Goal: Information Seeking & Learning: Learn about a topic

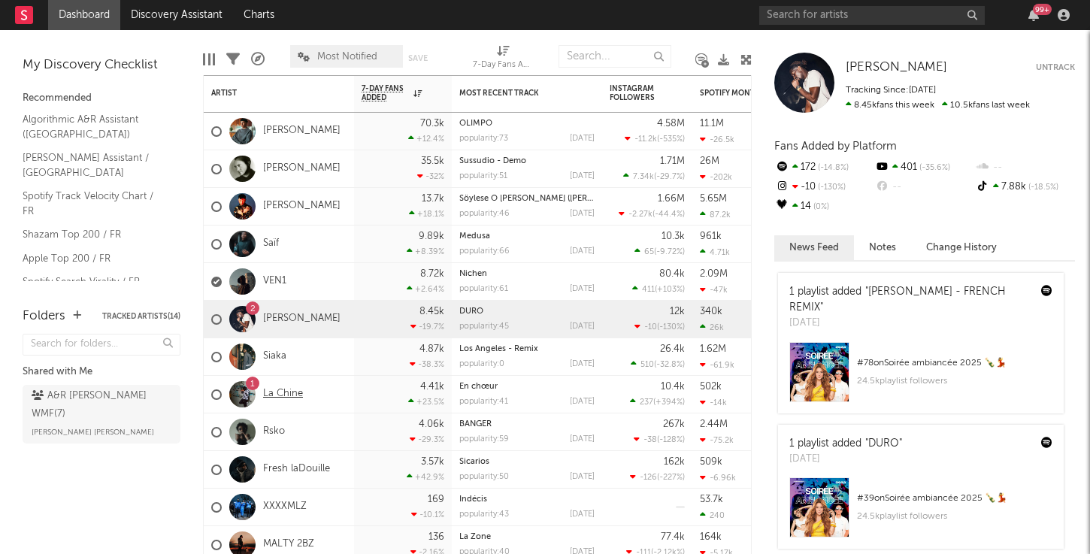
click at [295, 393] on link "La Chine" at bounding box center [283, 394] width 40 height 13
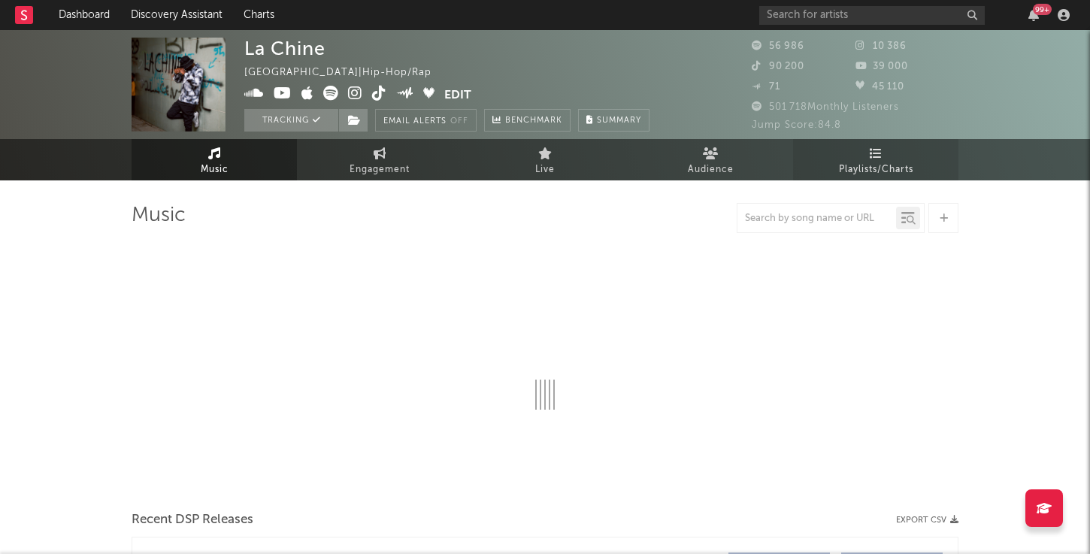
select select "6m"
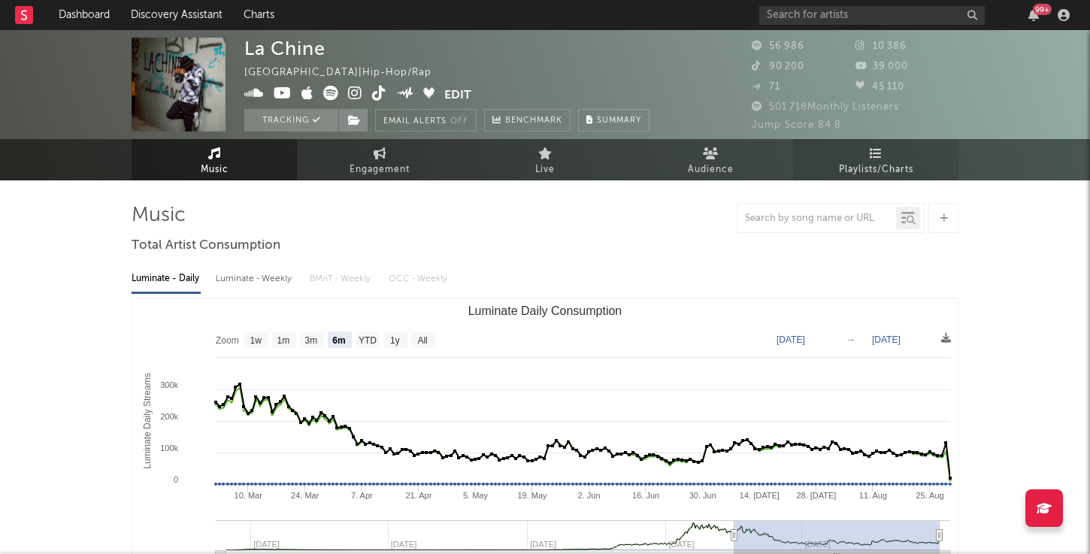
click at [879, 159] on icon at bounding box center [876, 153] width 13 height 12
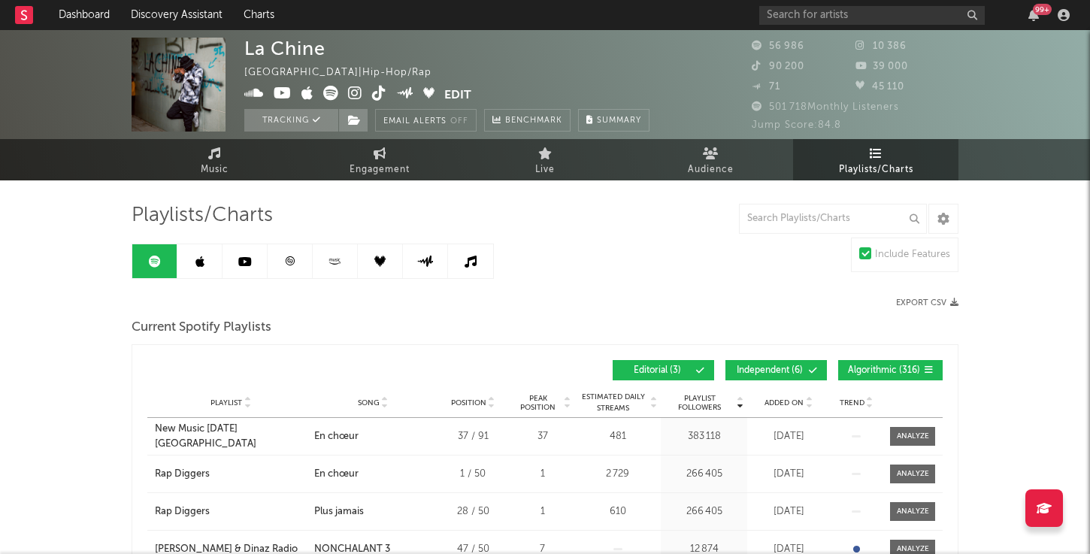
click at [211, 261] on link at bounding box center [199, 261] width 45 height 34
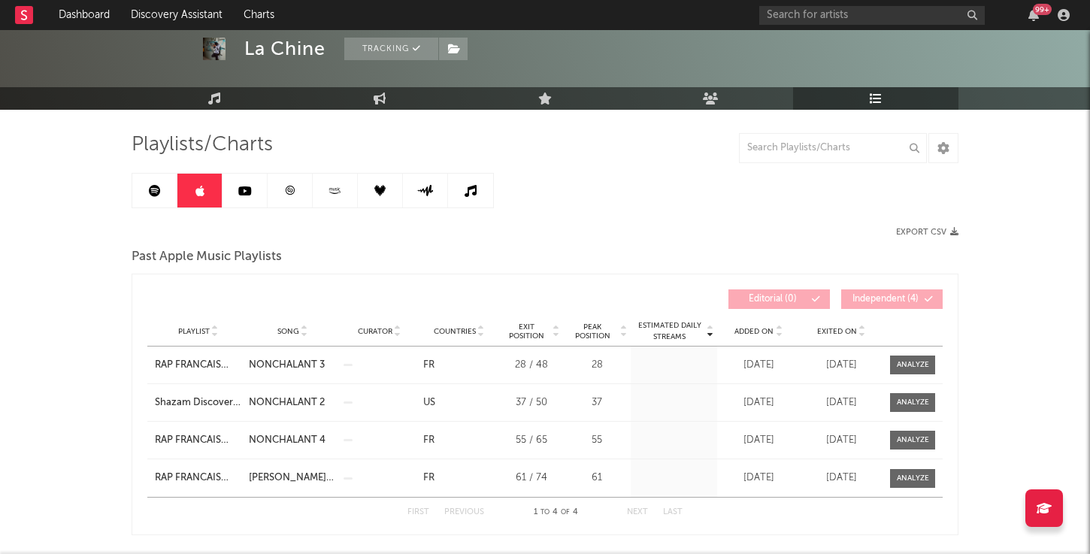
scroll to position [83, 0]
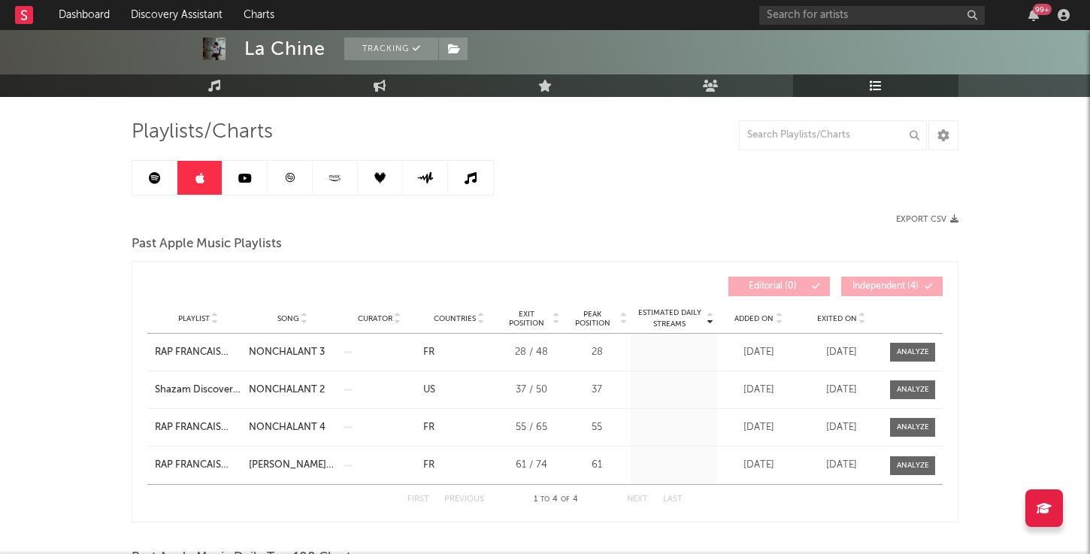
click at [253, 181] on link at bounding box center [245, 178] width 45 height 34
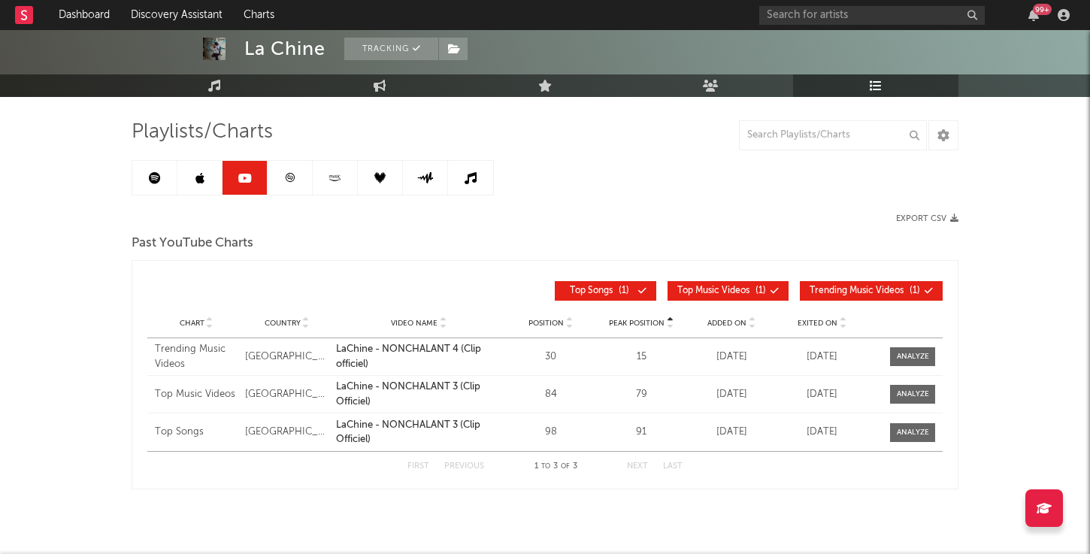
click at [289, 185] on link at bounding box center [290, 178] width 45 height 34
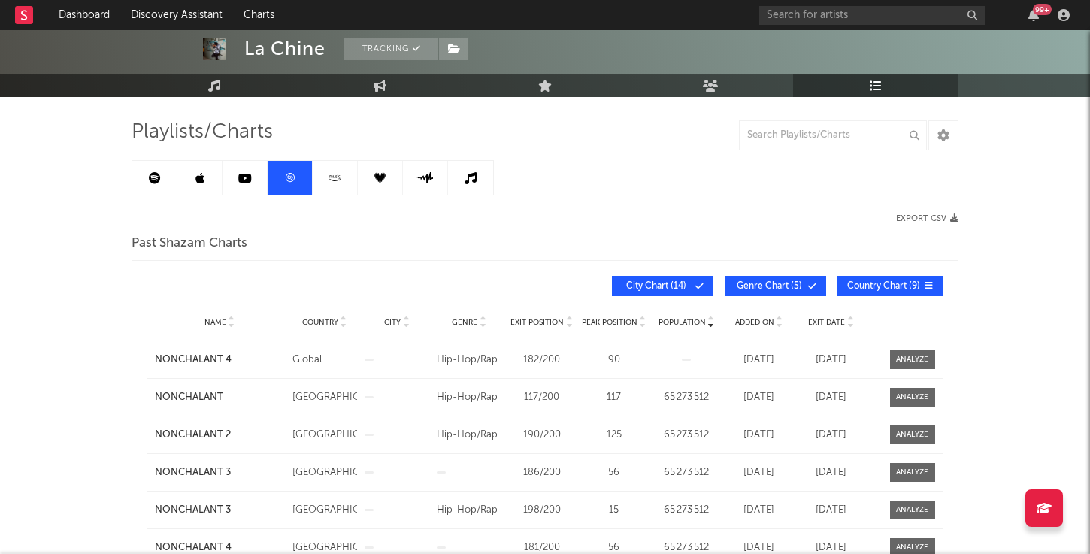
click at [250, 184] on link at bounding box center [245, 178] width 45 height 34
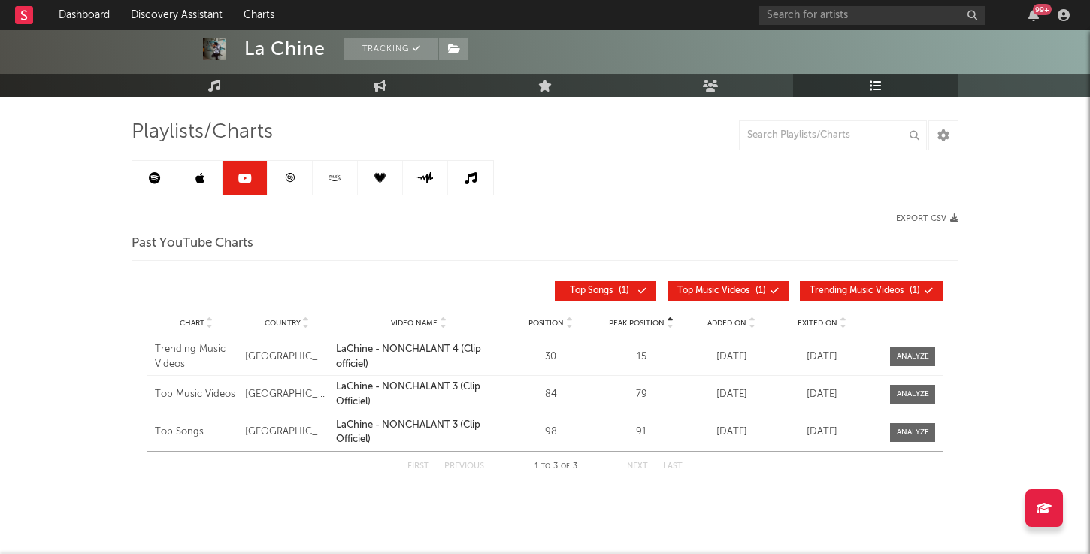
click at [285, 185] on link at bounding box center [290, 178] width 45 height 34
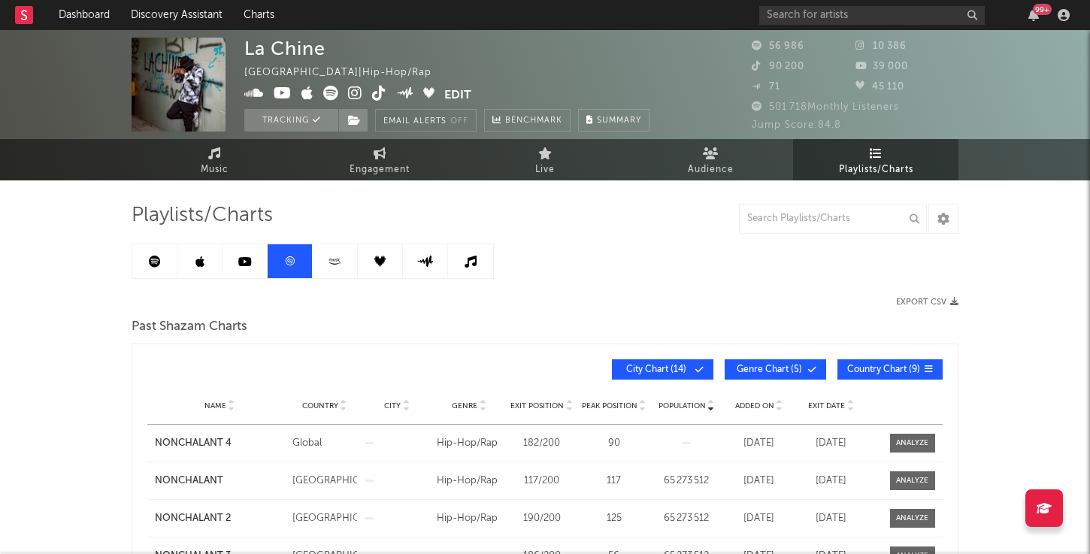
click at [329, 267] on link at bounding box center [335, 261] width 45 height 34
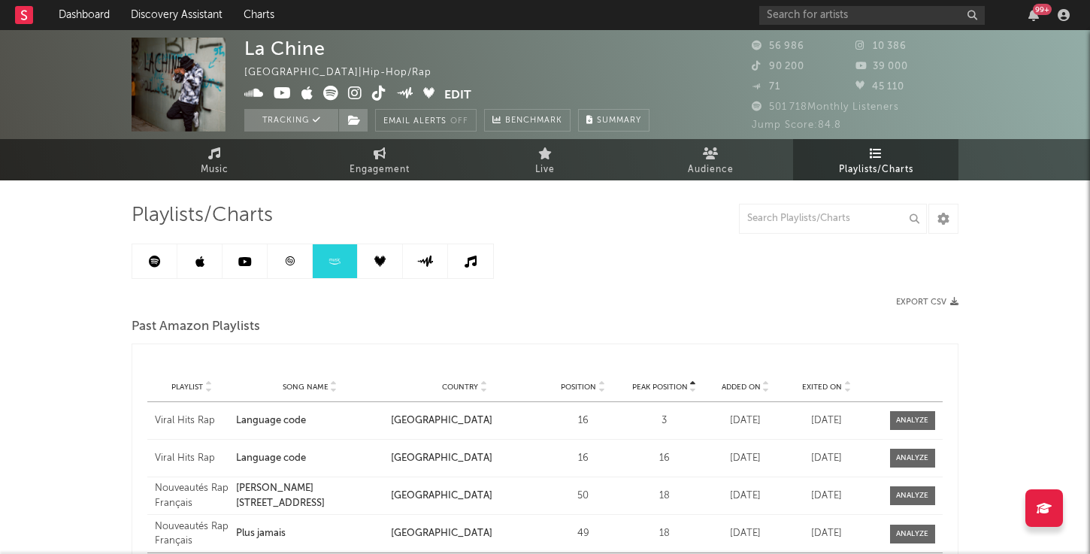
click at [384, 260] on icon at bounding box center [379, 261] width 11 height 11
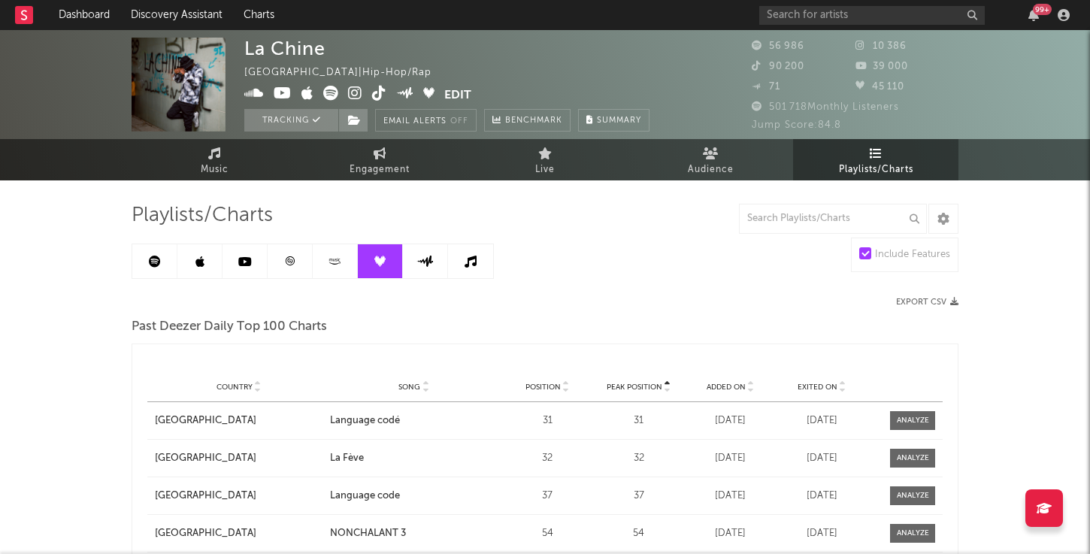
click at [419, 277] on link at bounding box center [425, 261] width 45 height 34
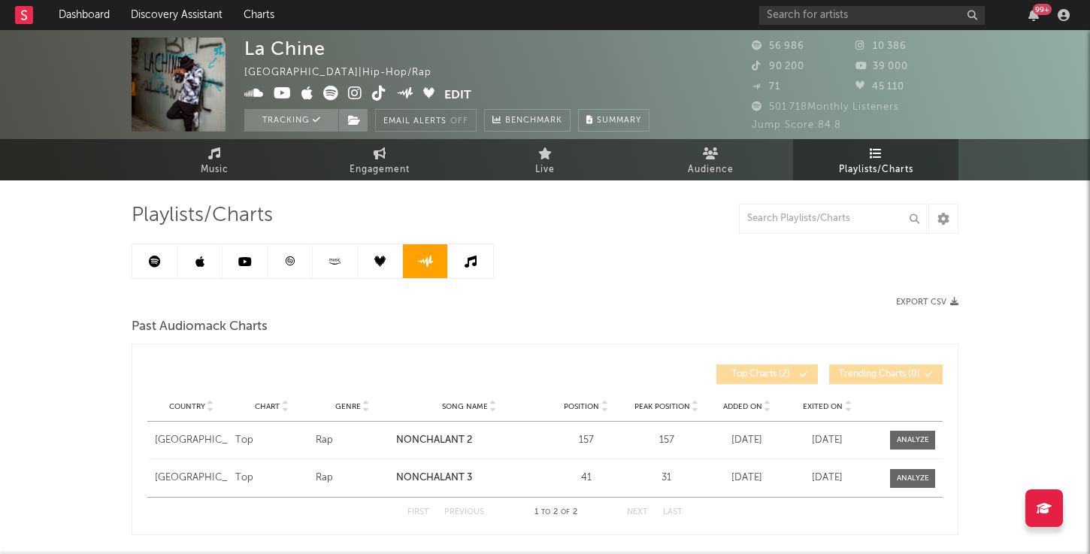
click at [477, 267] on link at bounding box center [470, 261] width 45 height 34
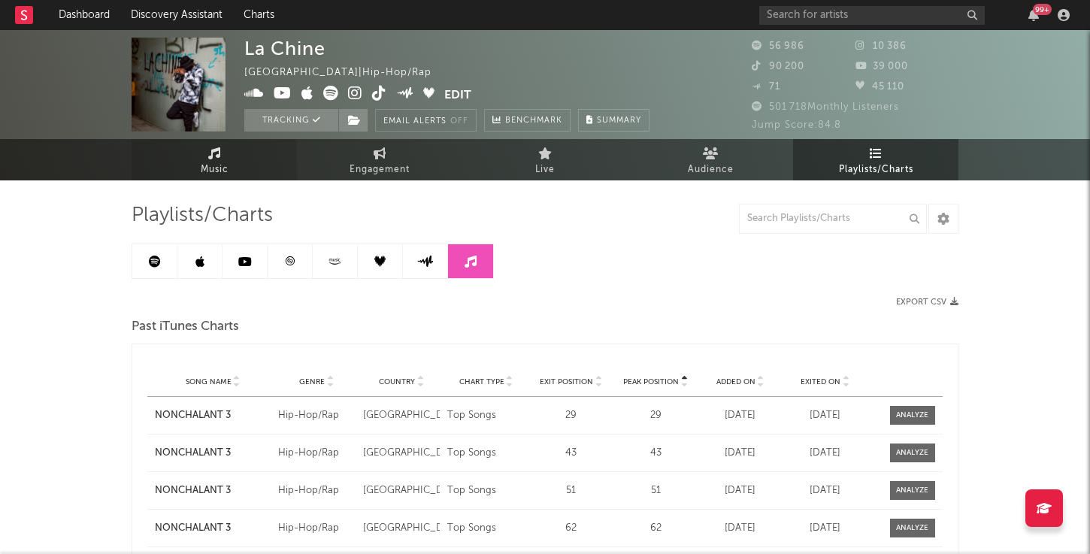
click at [228, 162] on span "Music" at bounding box center [215, 170] width 28 height 18
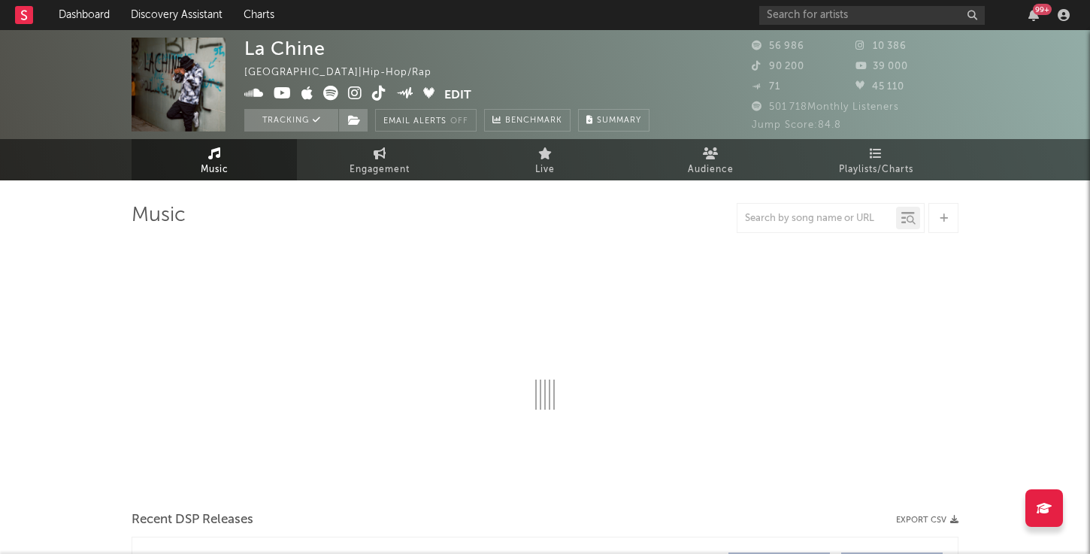
select select "6m"
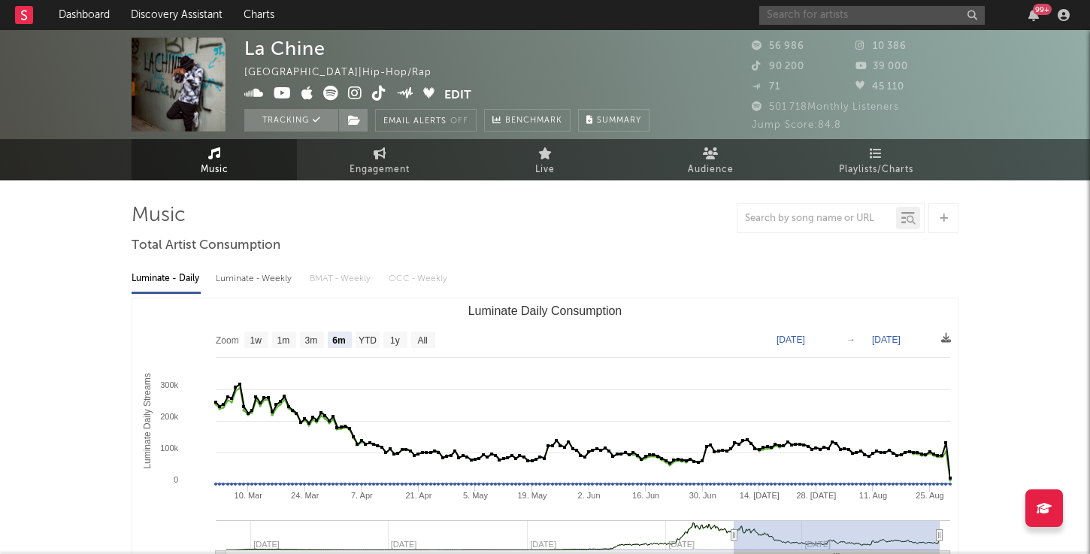
click at [841, 17] on input "text" at bounding box center [872, 15] width 226 height 19
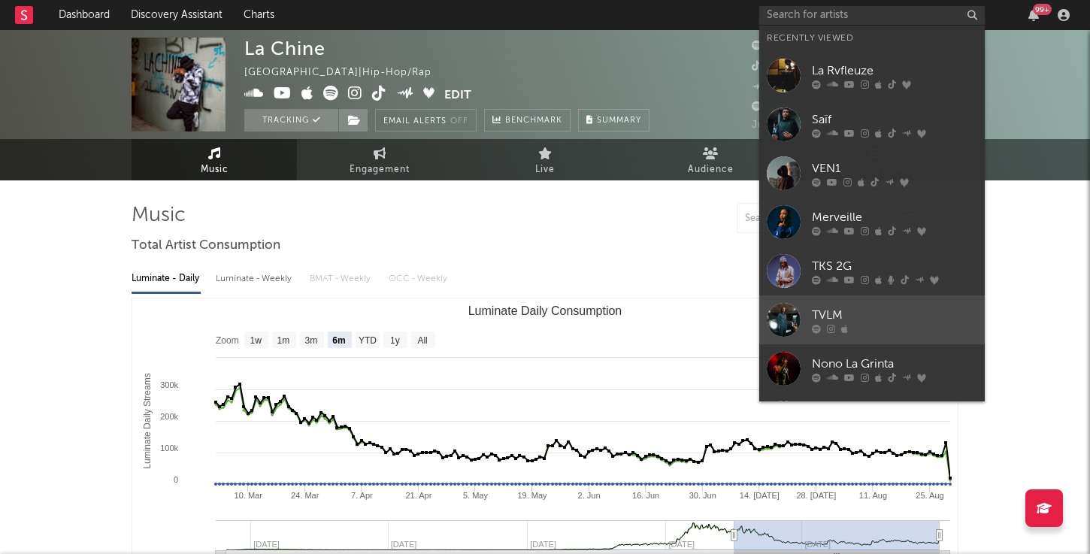
click at [810, 306] on link "TVLM" at bounding box center [872, 319] width 226 height 49
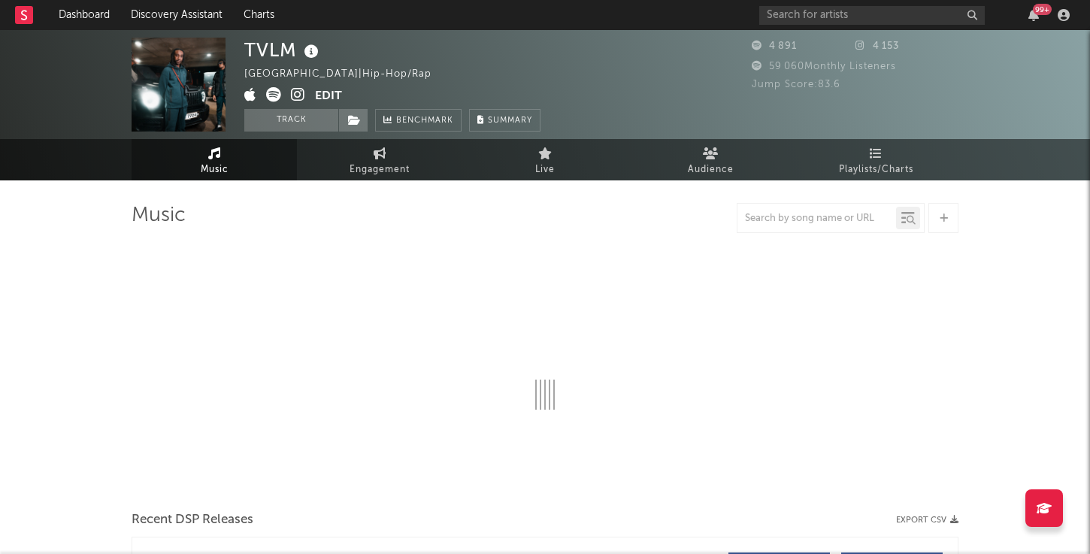
select select "1w"
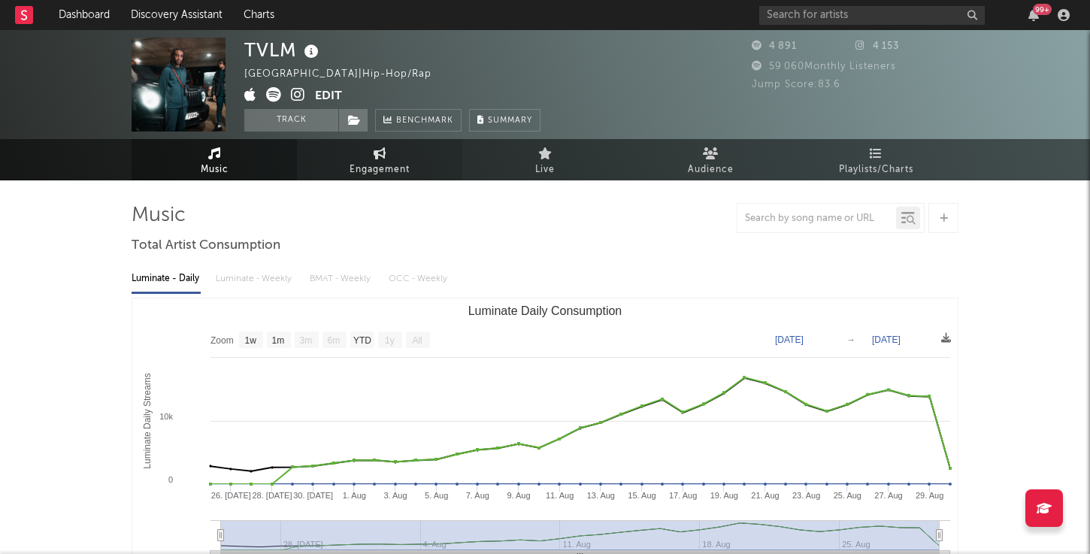
click at [366, 148] on link "Engagement" at bounding box center [379, 159] width 165 height 41
select select "1w"
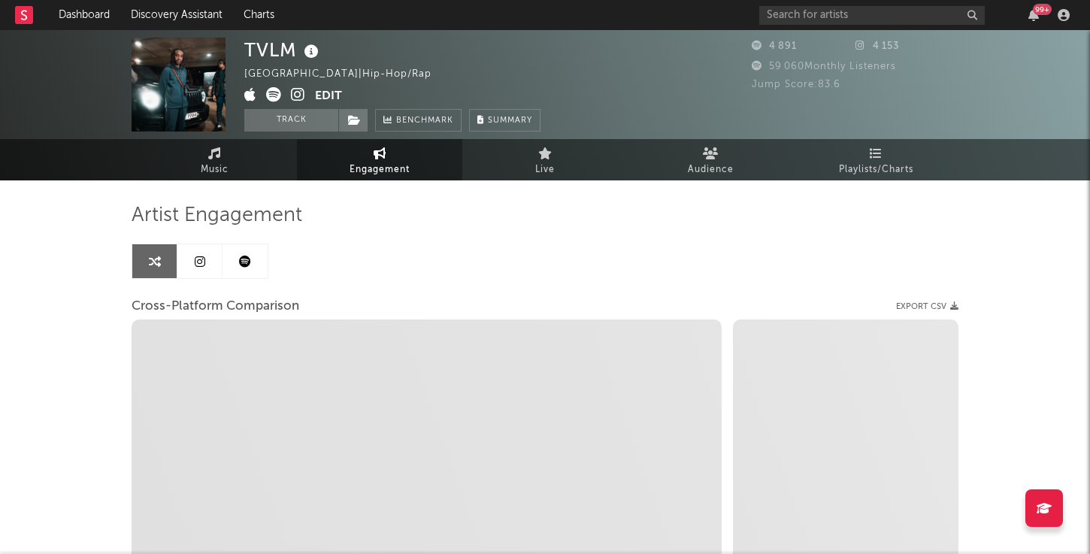
click at [235, 257] on link at bounding box center [245, 261] width 45 height 34
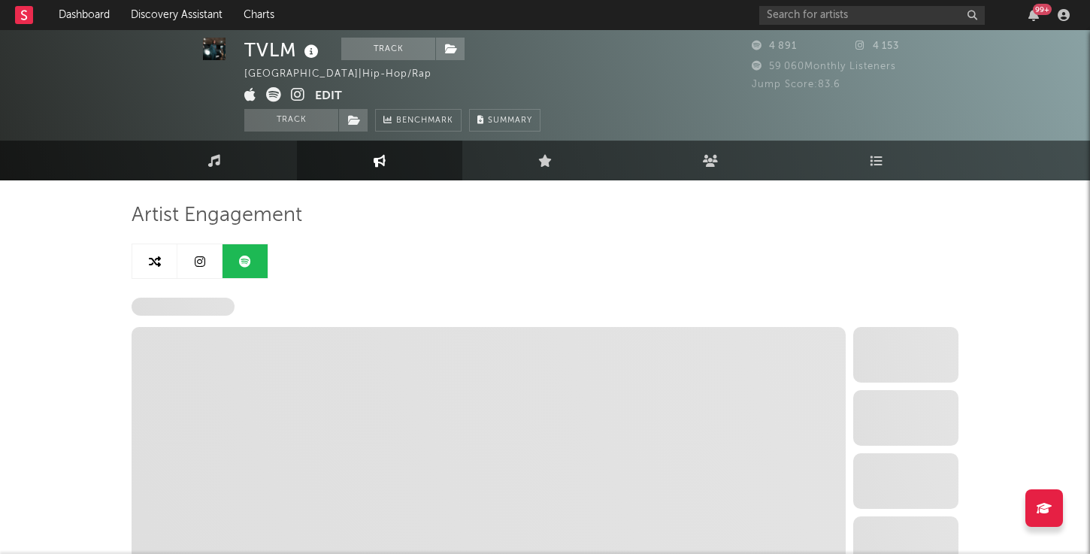
scroll to position [133, 0]
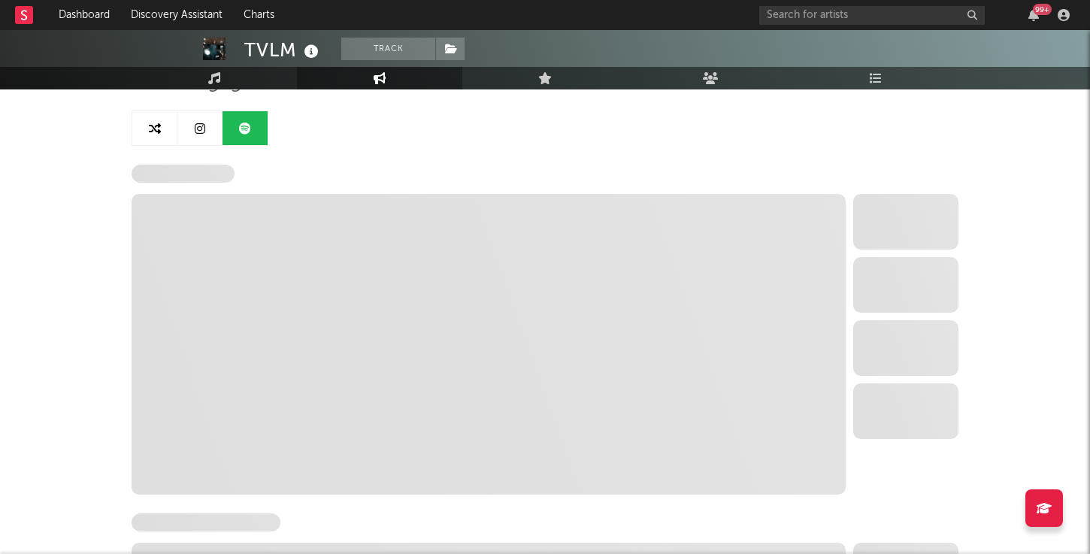
select select "6m"
select select "1w"
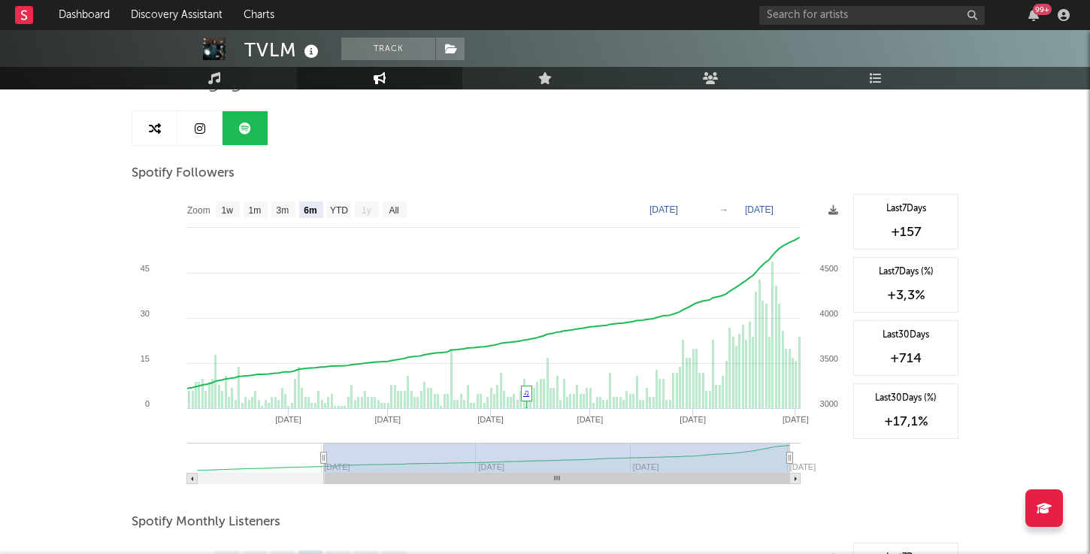
click at [208, 131] on link at bounding box center [199, 128] width 45 height 34
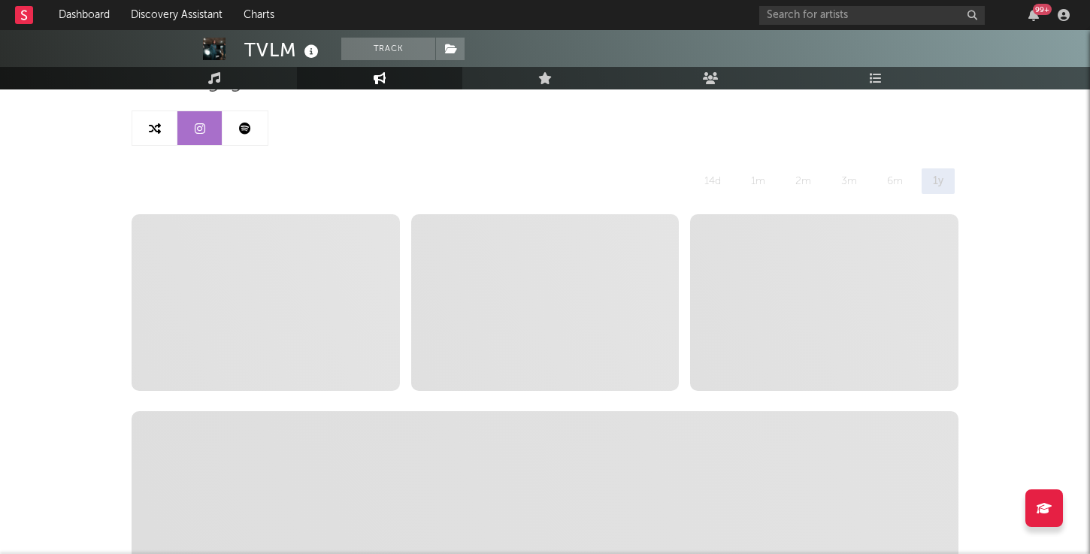
select select "6m"
click at [241, 126] on icon at bounding box center [245, 129] width 12 height 12
select select "6m"
select select "1w"
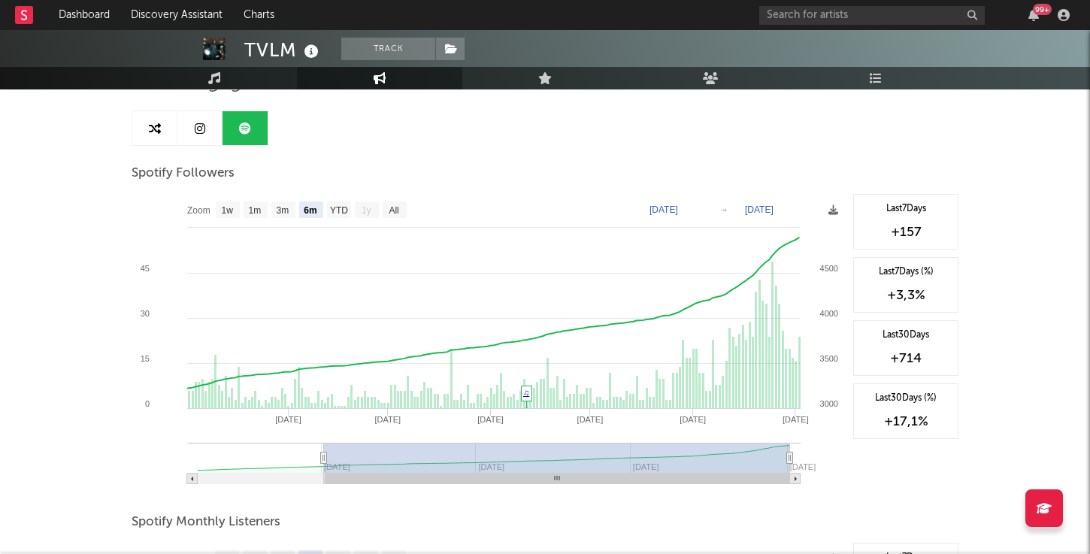
click at [210, 117] on link at bounding box center [199, 128] width 45 height 34
select select "6m"
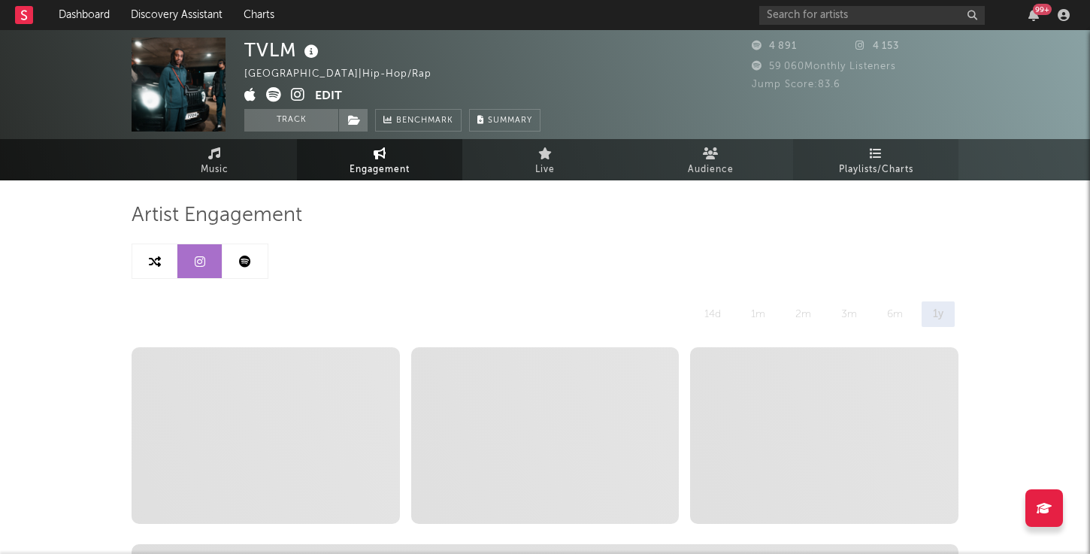
click at [855, 161] on span "Playlists/Charts" at bounding box center [876, 170] width 74 height 18
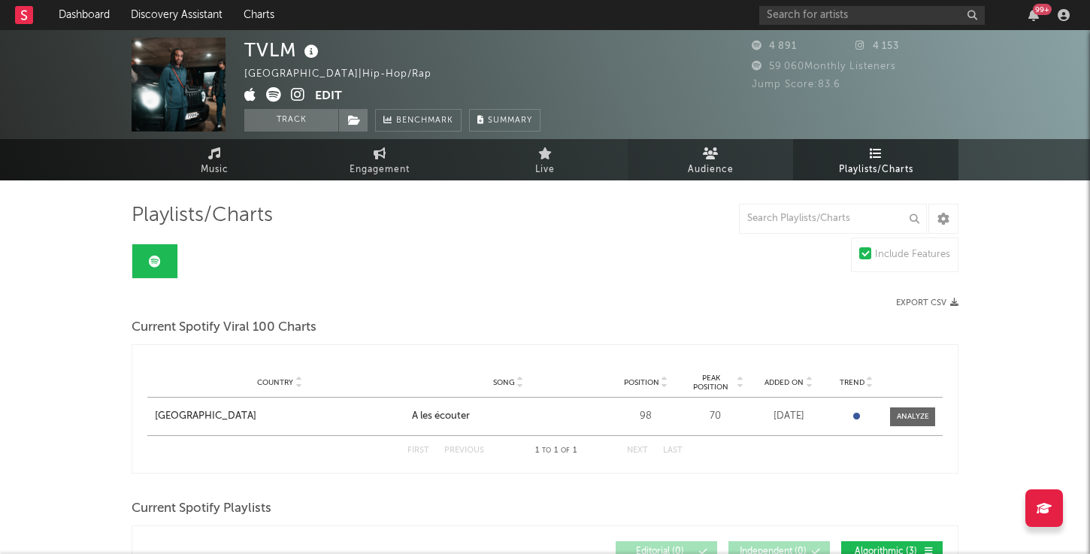
click at [689, 161] on span "Audience" at bounding box center [711, 170] width 46 height 18
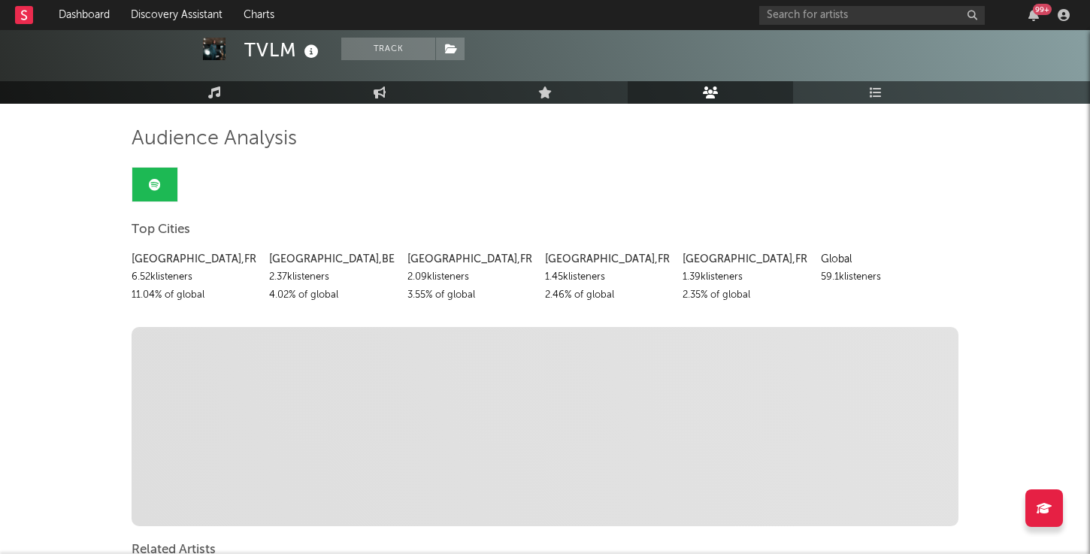
scroll to position [244, 0]
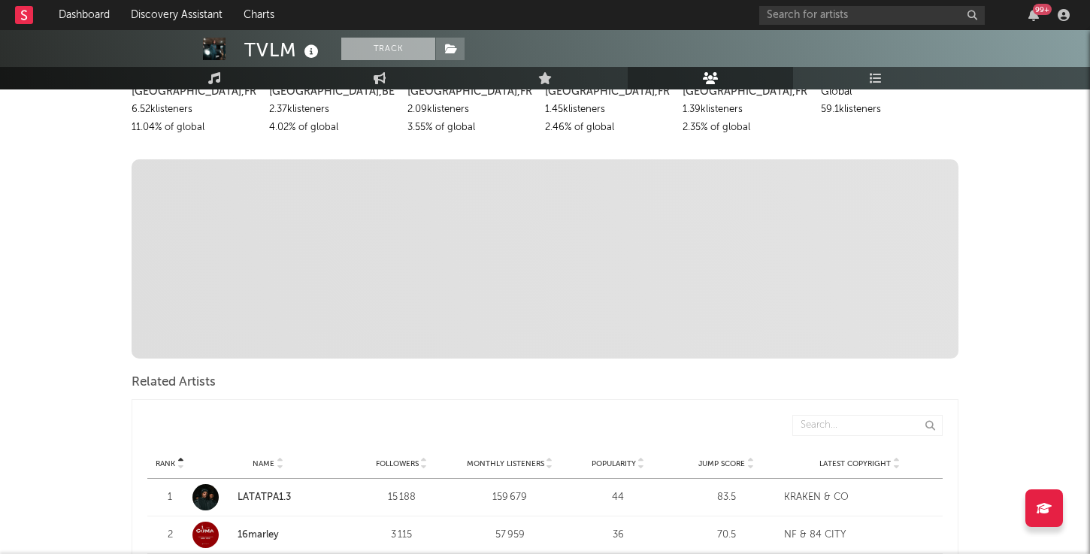
click at [380, 50] on button "Track" at bounding box center [388, 49] width 94 height 23
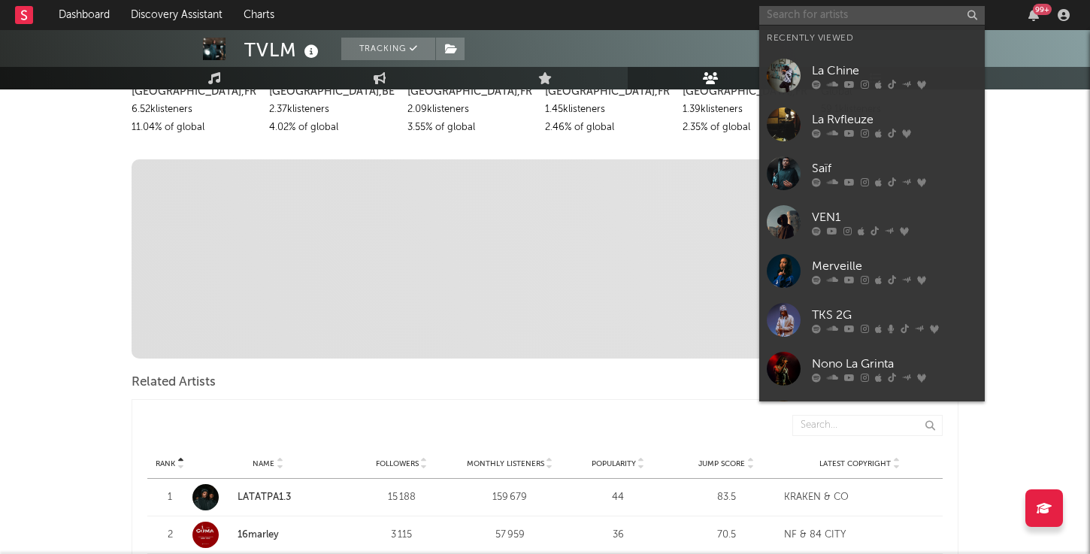
click at [860, 17] on input "text" at bounding box center [872, 15] width 226 height 19
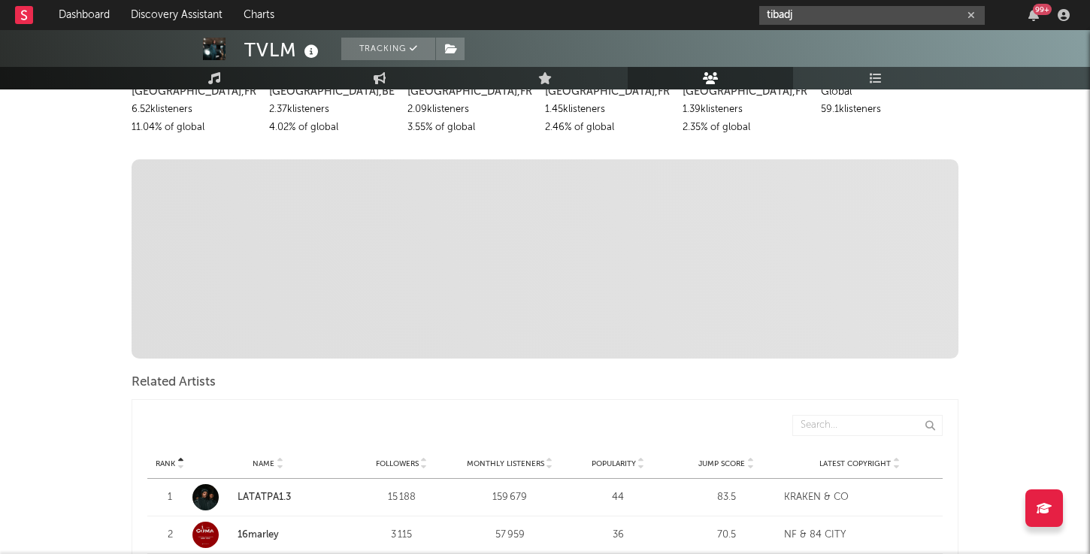
type input "tibadj"
